Goal: Information Seeking & Learning: Understand process/instructions

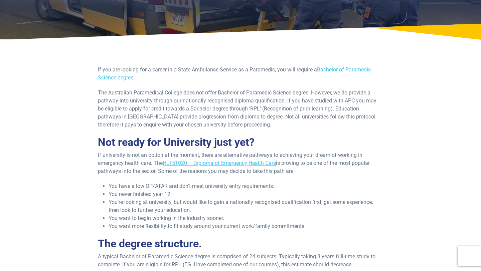
scroll to position [77, 0]
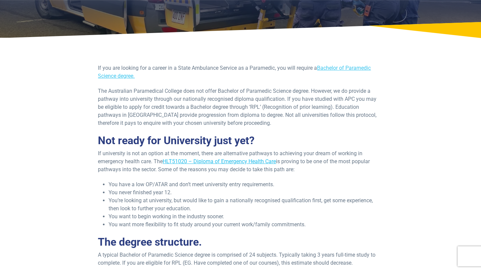
click at [206, 162] on link "HLT51020 – Diploma of Emergency Health Care" at bounding box center [219, 161] width 113 height 6
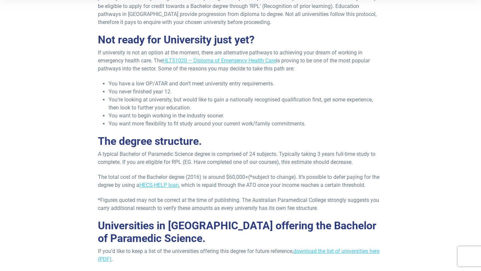
scroll to position [177, 0]
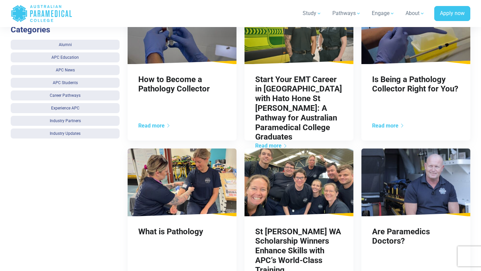
scroll to position [330, 0]
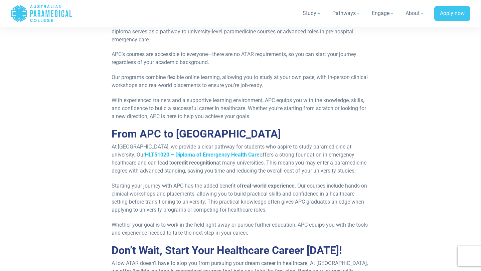
click at [249, 158] on strong "HLT51020 – Diploma of Emergency Health Care" at bounding box center [202, 155] width 115 height 6
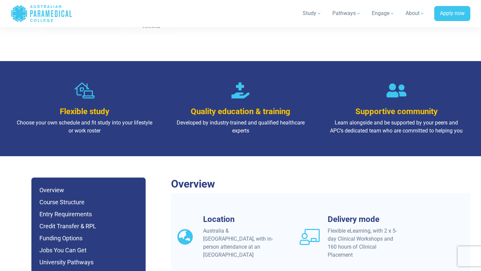
scroll to position [445, 0]
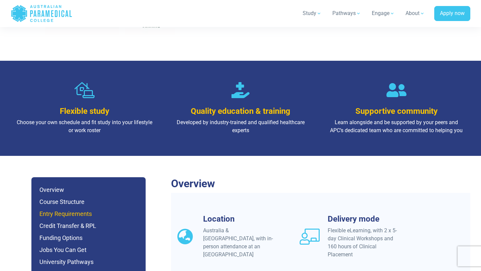
click at [76, 209] on h6 "Entry Requirements" at bounding box center [88, 213] width 98 height 9
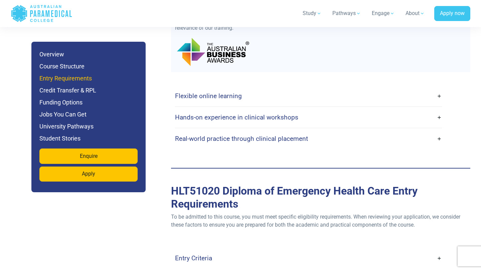
scroll to position [1811, 0]
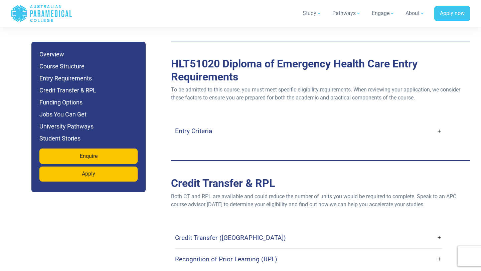
click at [418, 123] on link "Entry Criteria" at bounding box center [308, 131] width 267 height 16
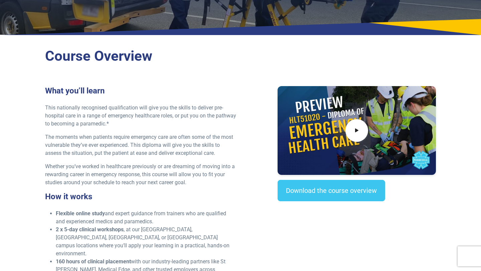
scroll to position [0, 0]
